Goal: Contribute content: Add original content to the website for others to see

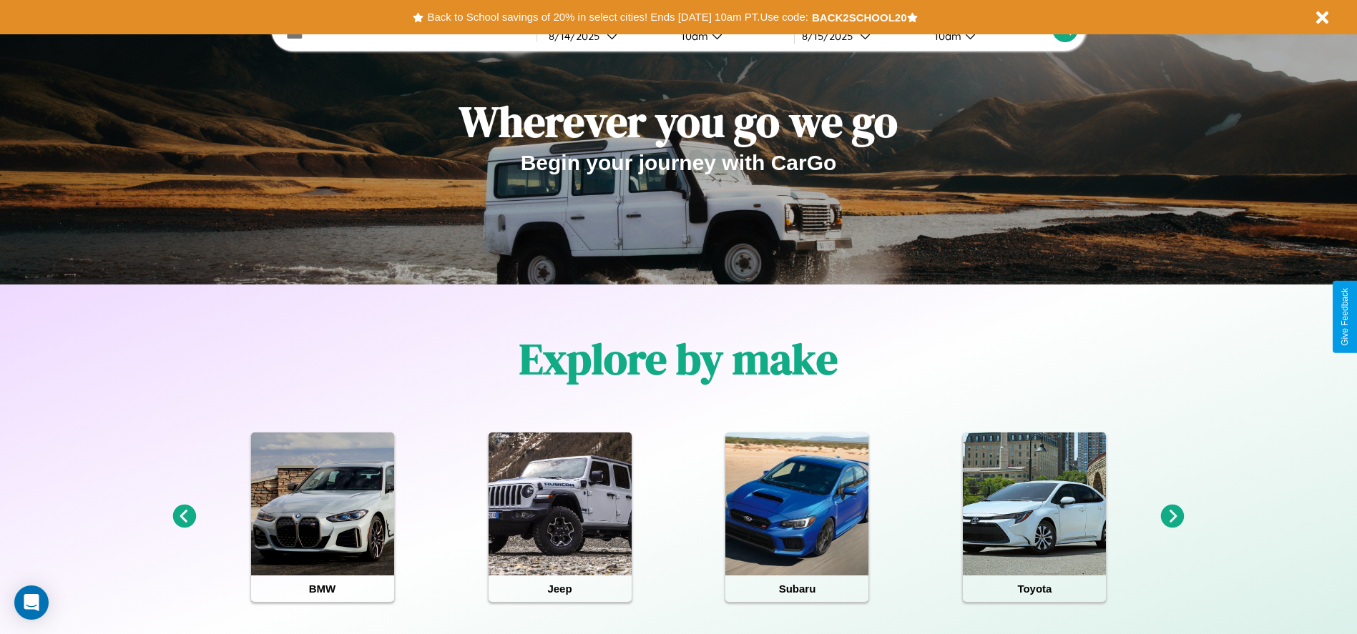
scroll to position [297, 0]
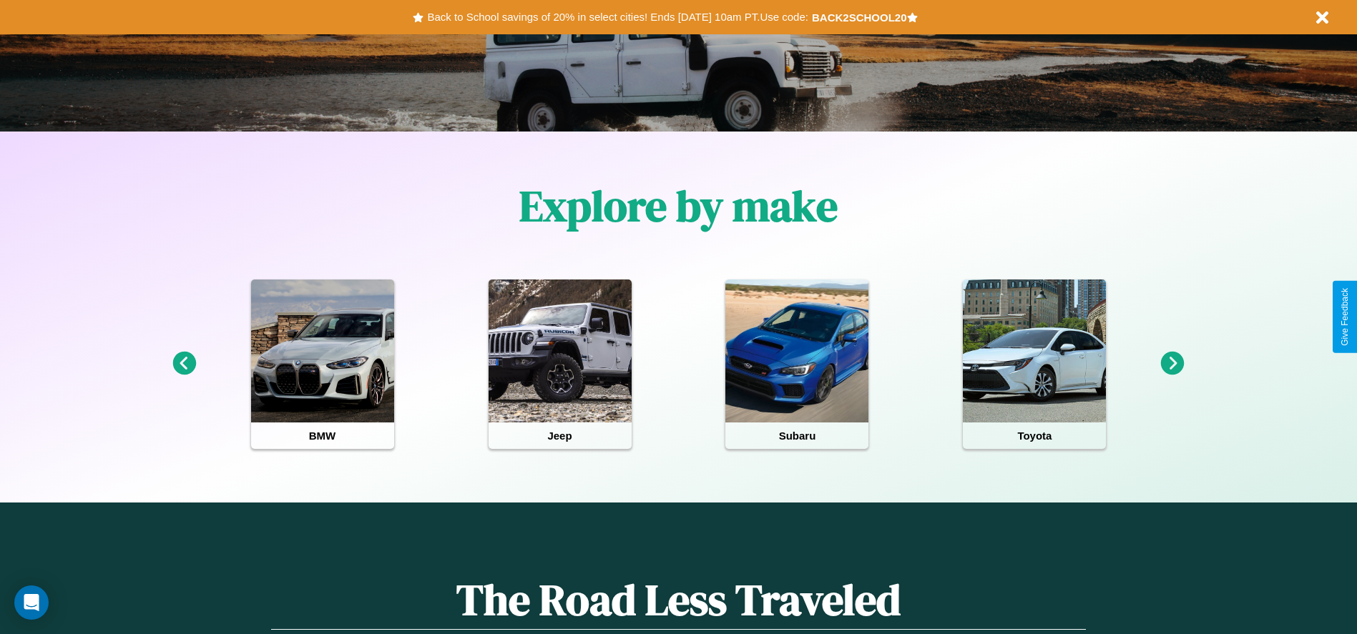
click at [184, 364] on icon at bounding box center [184, 364] width 24 height 24
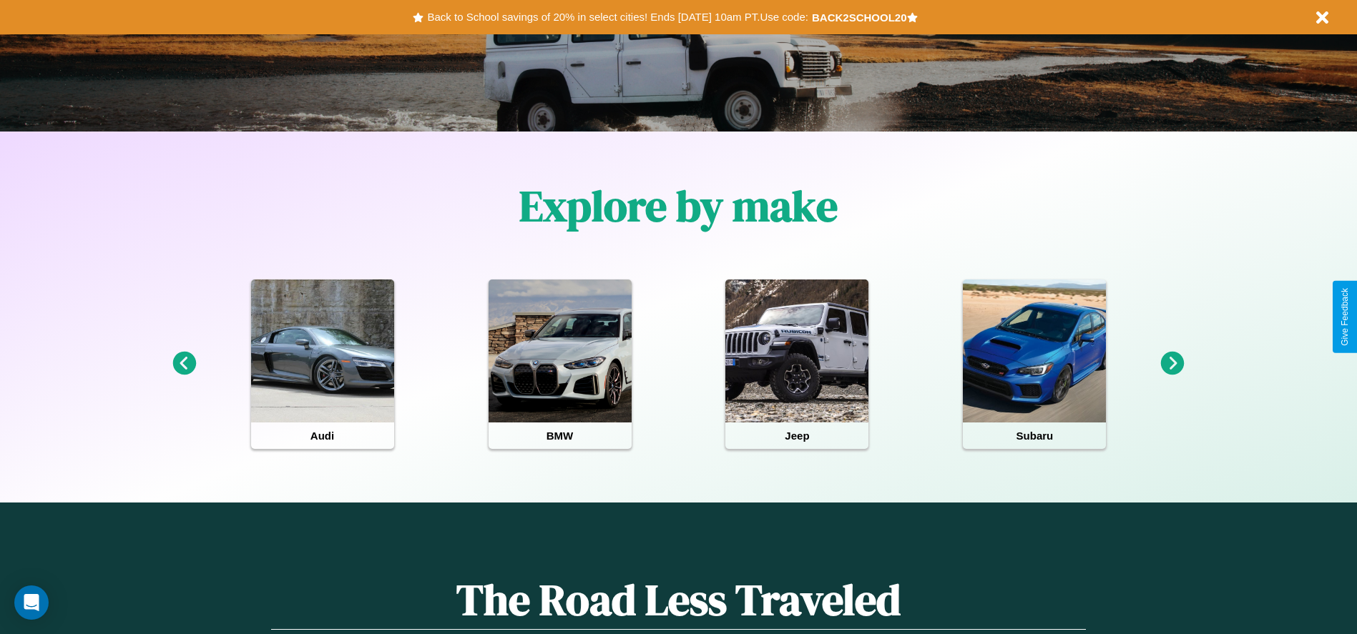
click at [1172, 364] on icon at bounding box center [1173, 364] width 24 height 24
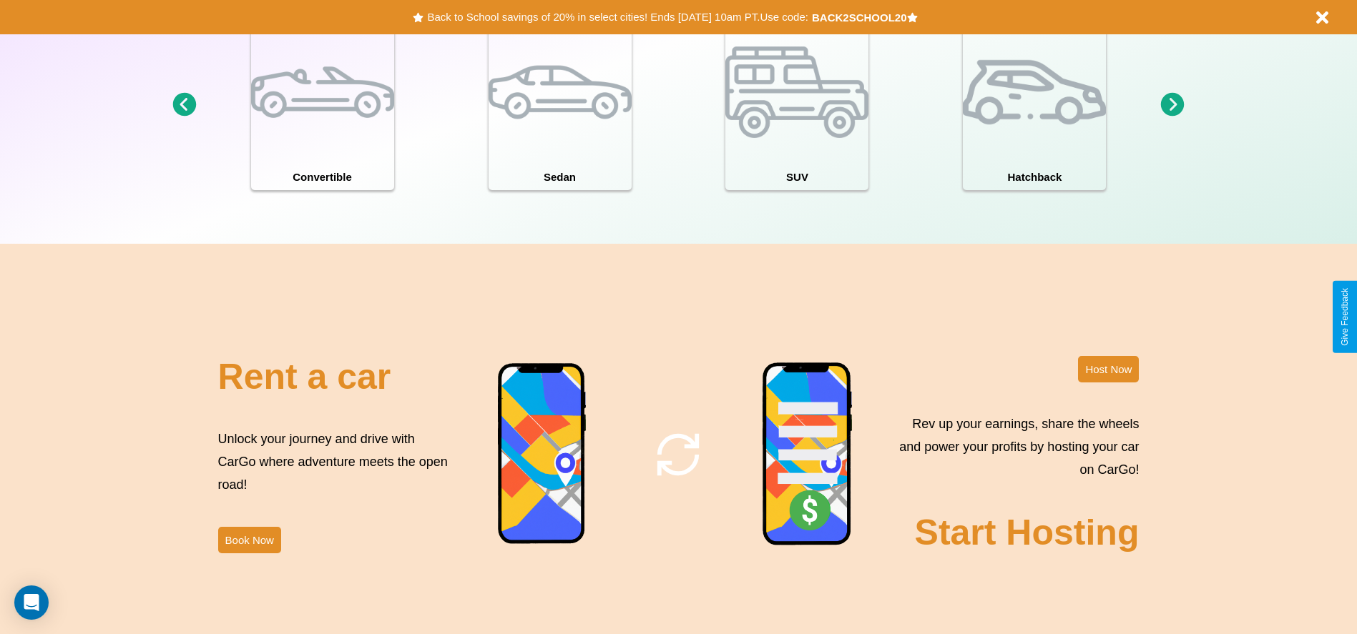
scroll to position [1559, 0]
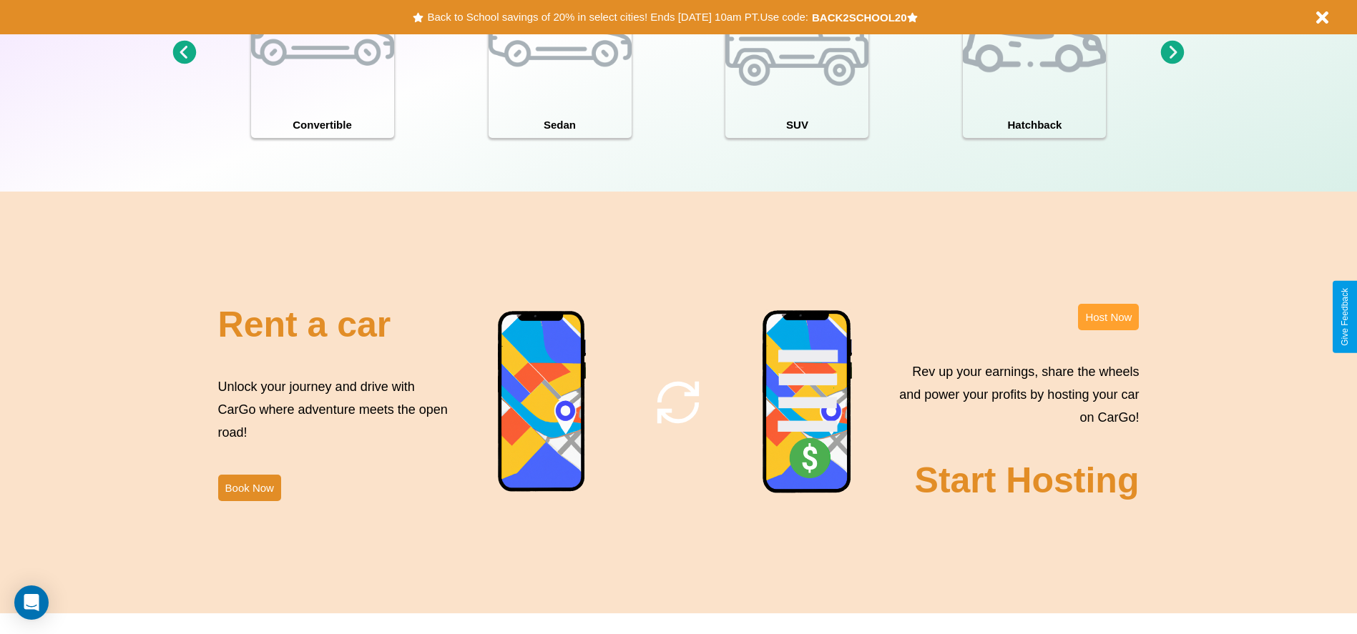
click at [1108, 317] on button "Host Now" at bounding box center [1108, 317] width 61 height 26
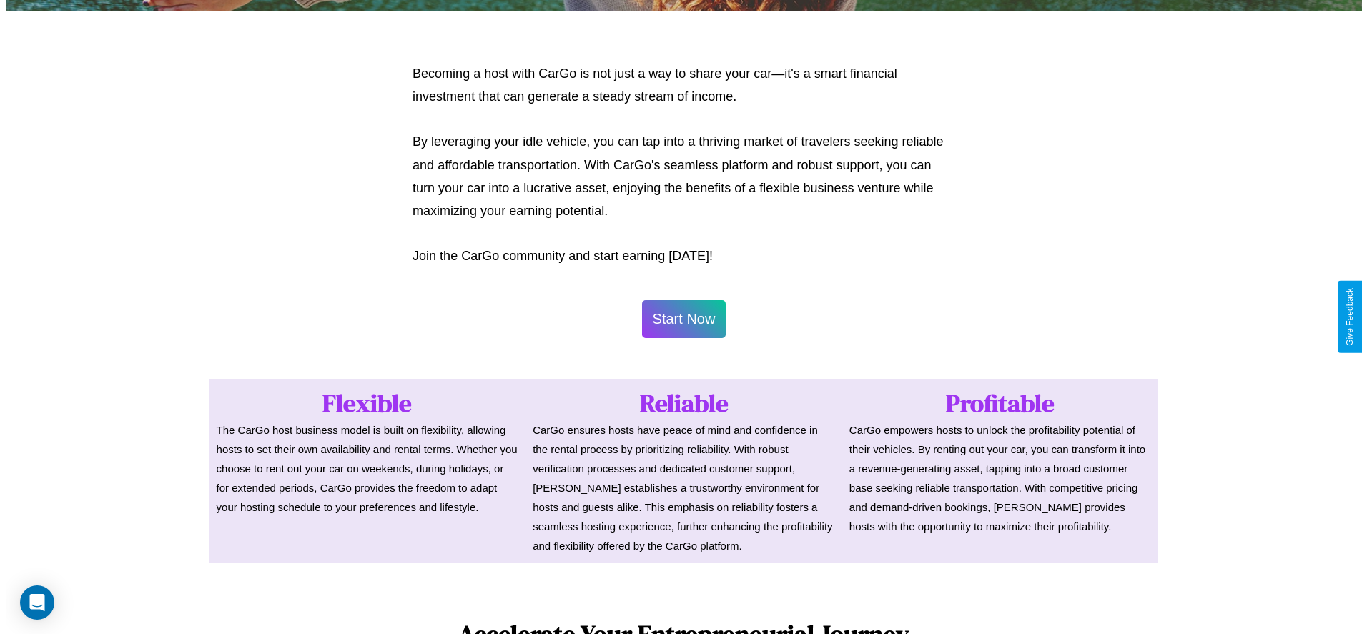
scroll to position [695, 0]
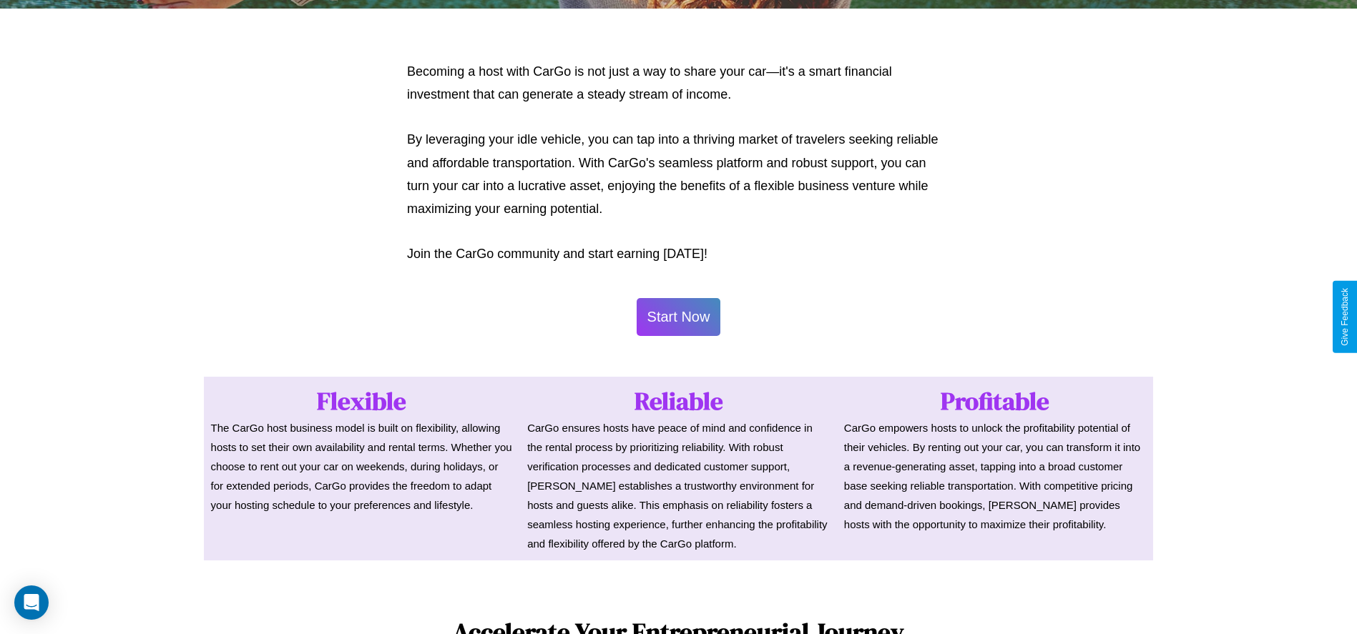
click at [678, 317] on button "Start Now" at bounding box center [678, 317] width 84 height 38
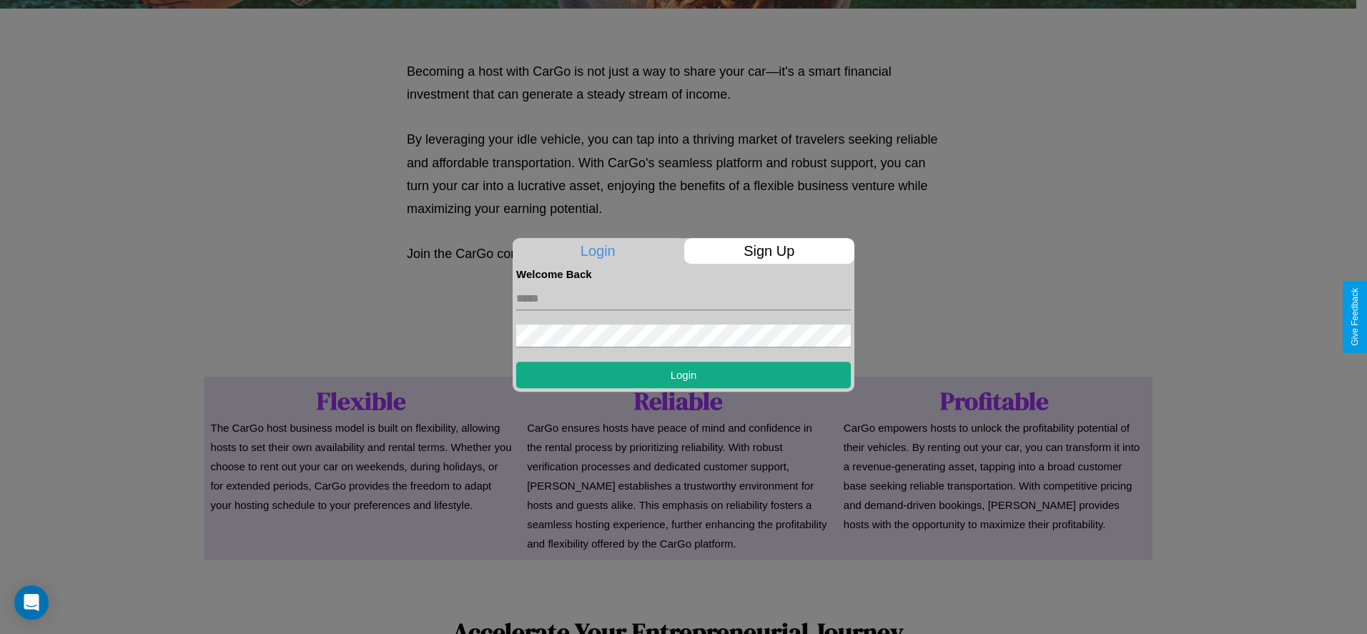
click at [769, 251] on p "Sign Up" at bounding box center [769, 251] width 171 height 26
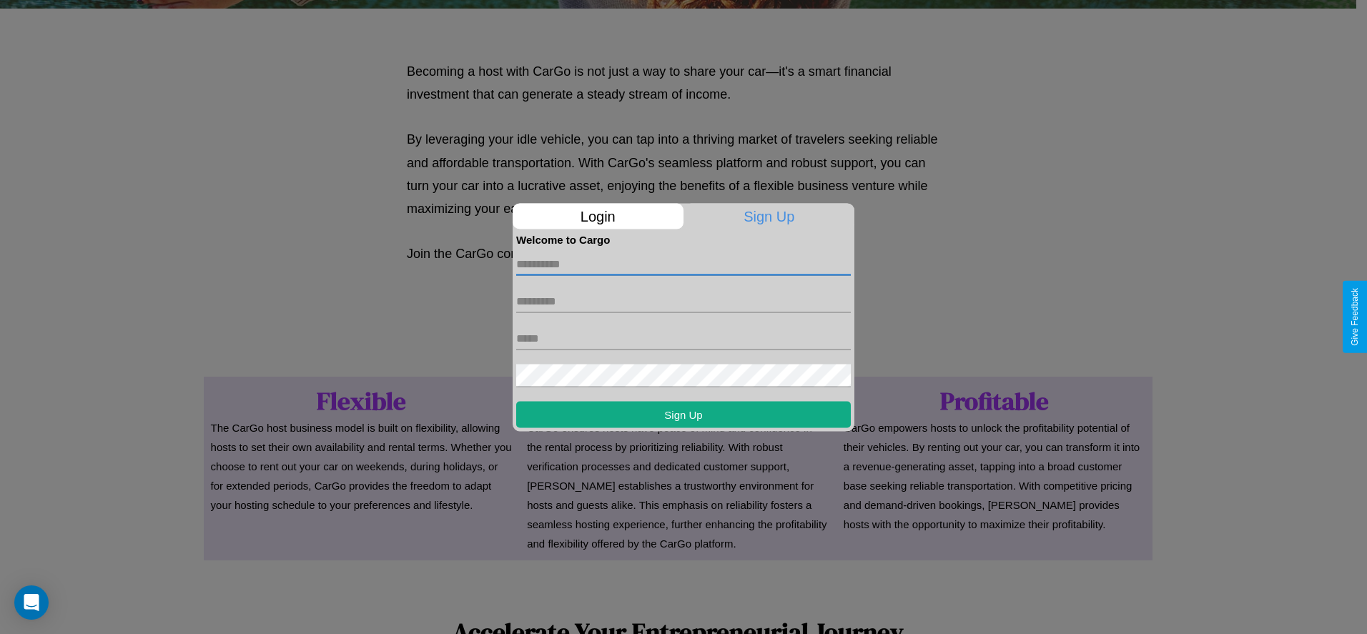
click at [684, 264] on input "text" at bounding box center [683, 263] width 335 height 23
type input "******"
click at [684, 301] on input "text" at bounding box center [683, 301] width 335 height 23
type input "*****"
click at [684, 338] on input "text" at bounding box center [683, 338] width 335 height 23
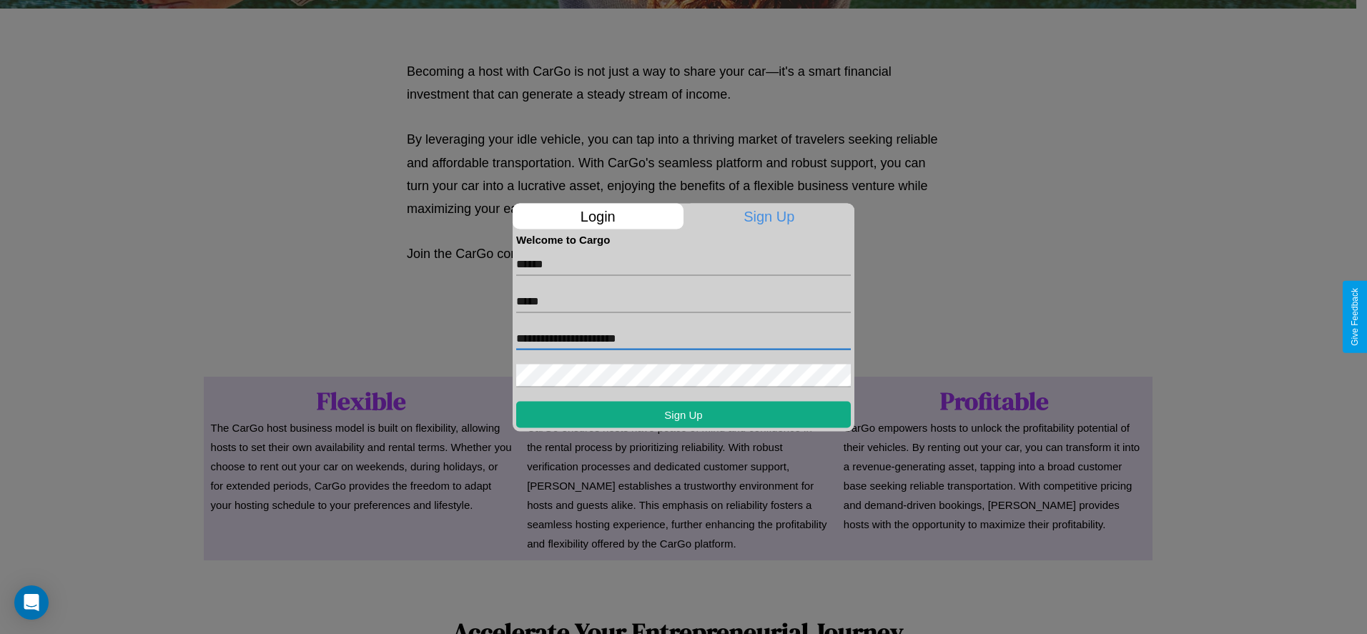
type input "**********"
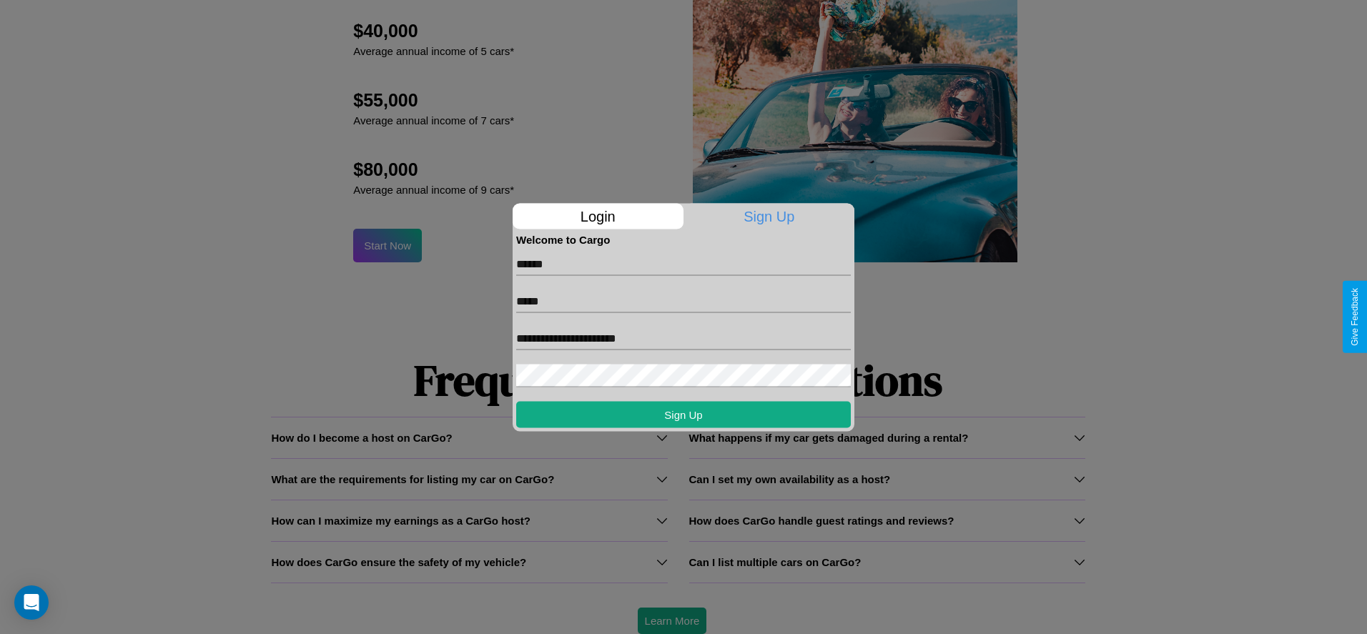
click at [672, 621] on div at bounding box center [683, 317] width 1367 height 634
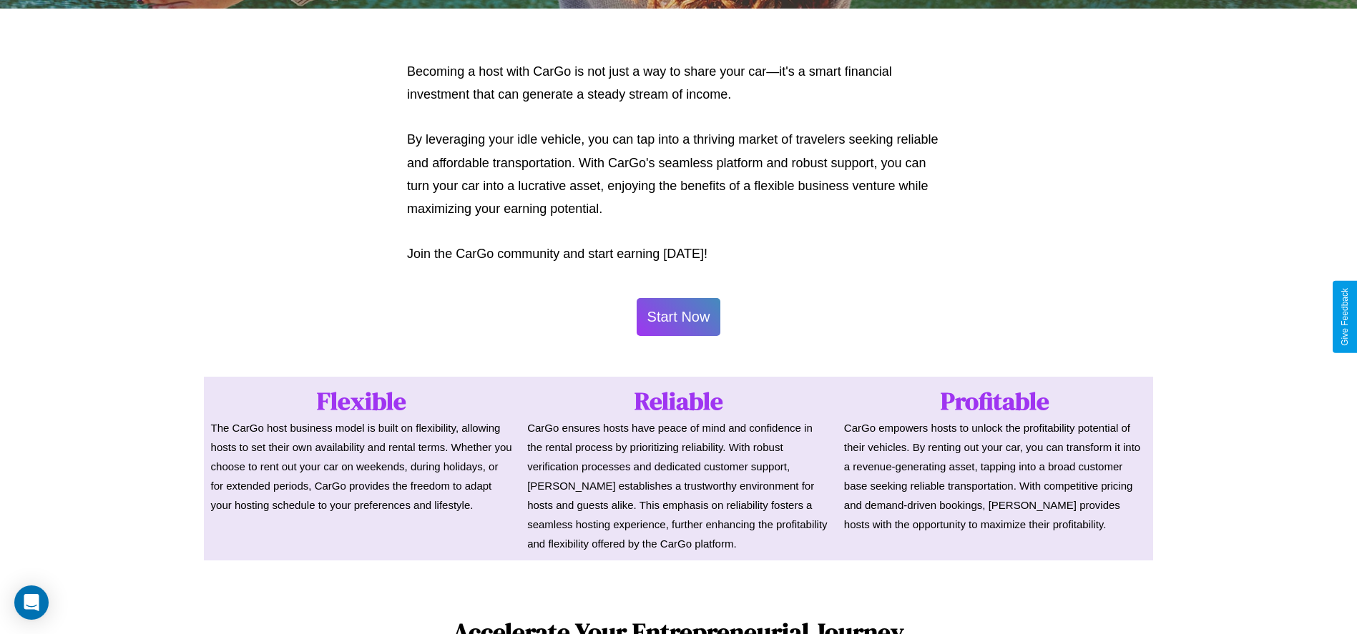
click at [678, 317] on button "Start Now" at bounding box center [678, 317] width 84 height 38
